Goal: Navigation & Orientation: Go to known website

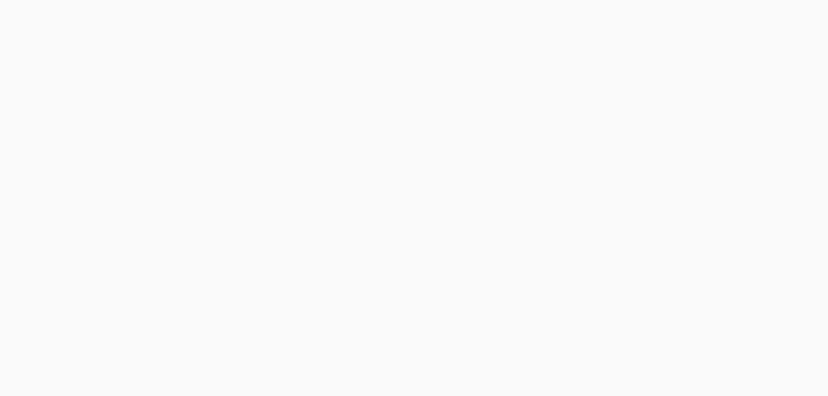
click at [645, 174] on div at bounding box center [414, 198] width 828 height 396
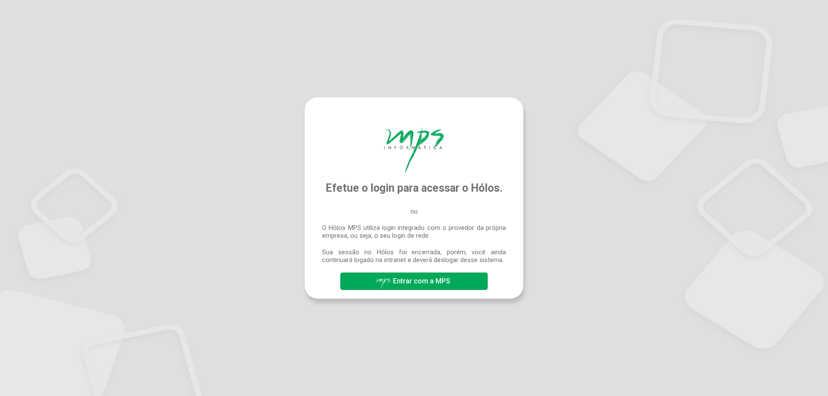
click at [407, 284] on span "Entrar com a MPS" at bounding box center [421, 281] width 57 height 8
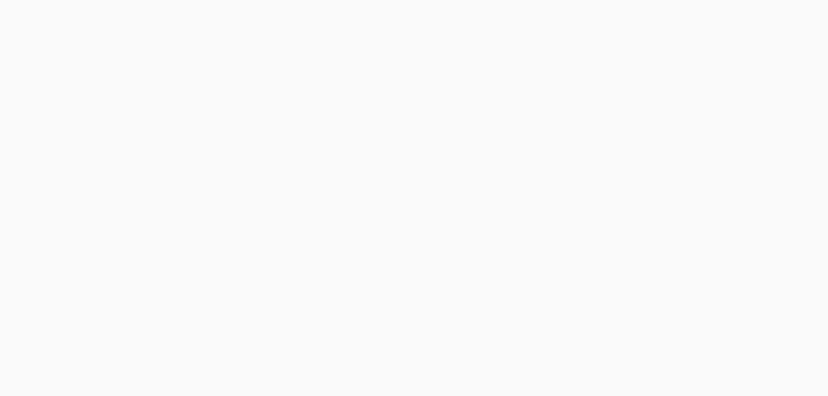
drag, startPoint x: 390, startPoint y: 100, endPoint x: 364, endPoint y: 70, distance: 40.4
click at [390, 100] on div at bounding box center [414, 198] width 828 height 396
drag, startPoint x: 769, startPoint y: 0, endPoint x: 592, endPoint y: 78, distance: 193.4
click at [592, 78] on div at bounding box center [414, 198] width 828 height 396
click at [295, 200] on div at bounding box center [414, 198] width 828 height 396
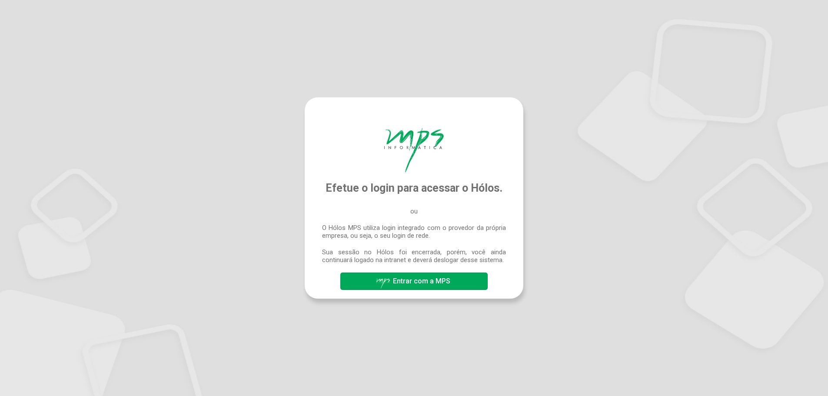
click at [432, 281] on span "Entrar com a MPS" at bounding box center [421, 281] width 57 height 8
